Goal: Find specific page/section: Find specific page/section

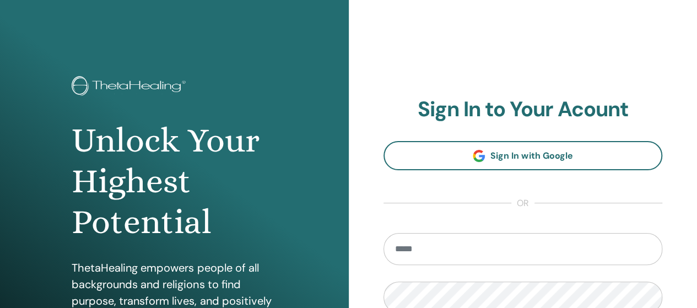
type input "**********"
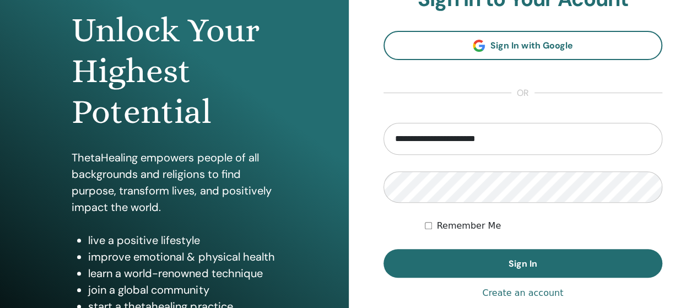
scroll to position [149, 0]
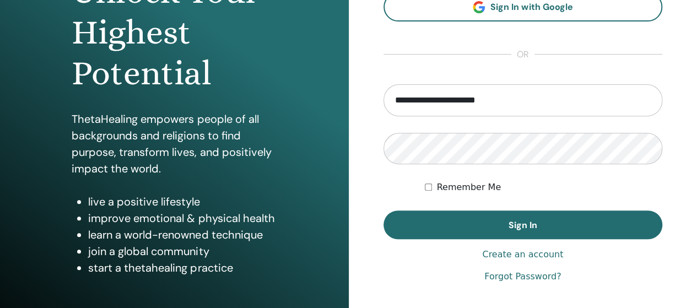
click at [474, 188] on label "Remember Me" at bounding box center [468, 187] width 64 height 13
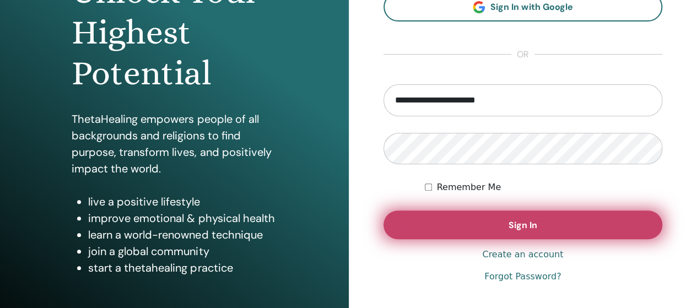
click at [506, 225] on button "Sign In" at bounding box center [522, 224] width 279 height 29
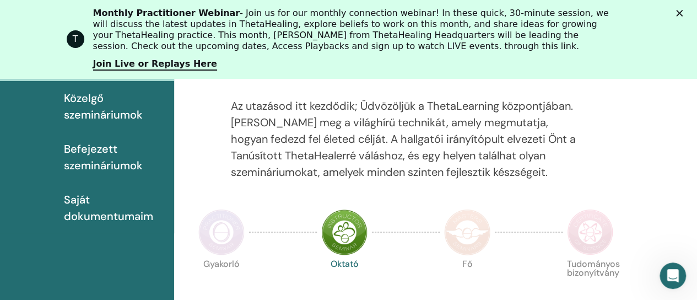
scroll to position [187, 0]
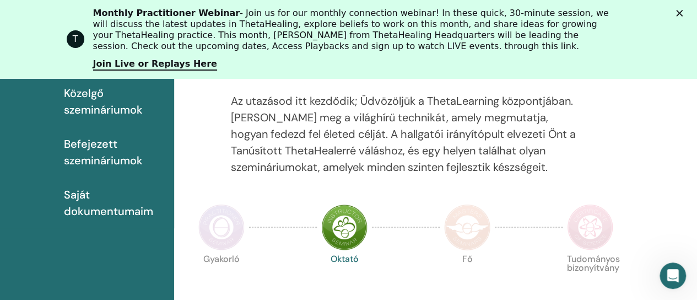
click at [82, 199] on span "Saját dokumentumaim" at bounding box center [114, 202] width 101 height 33
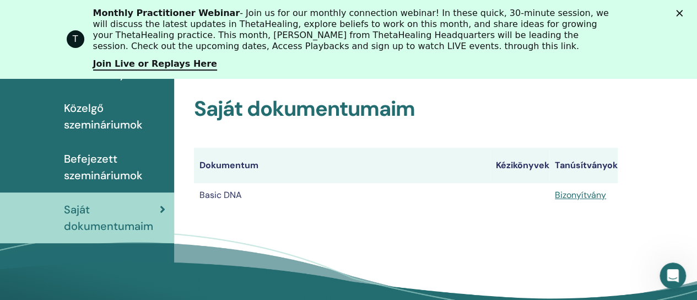
scroll to position [169, 0]
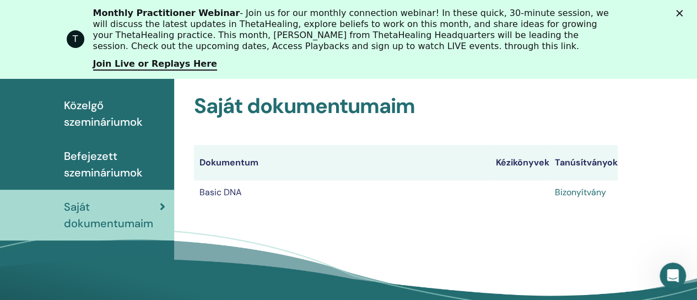
click at [577, 192] on link "Bizonyítvány" at bounding box center [580, 192] width 51 height 12
